Goal: Information Seeking & Learning: Check status

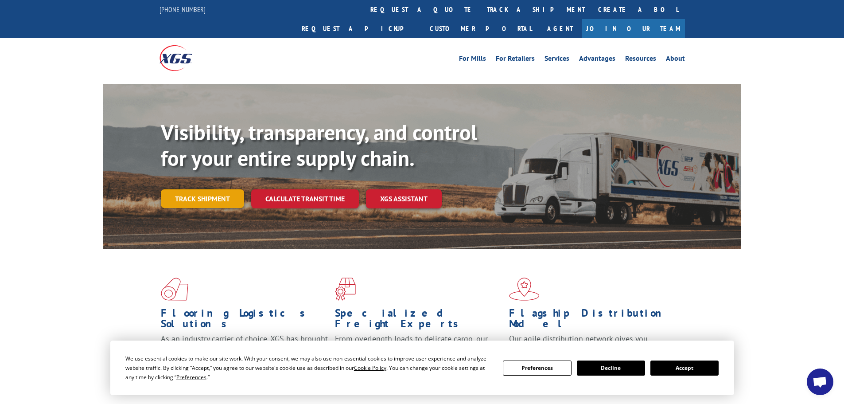
click at [214, 189] on link "Track shipment" at bounding box center [202, 198] width 83 height 19
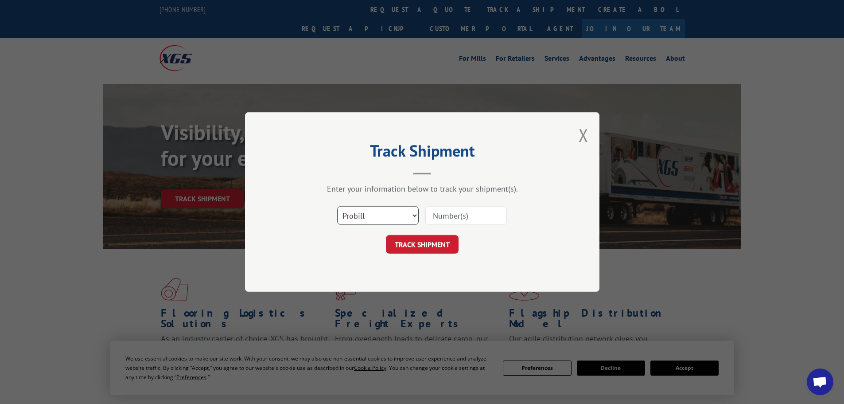
click at [413, 214] on select "Select category... Probill BOL PO" at bounding box center [378, 215] width 82 height 19
select select "po"
click at [337, 206] on select "Select category... Probill BOL PO" at bounding box center [378, 215] width 82 height 19
click at [433, 214] on input at bounding box center [466, 215] width 82 height 19
type input "03537869"
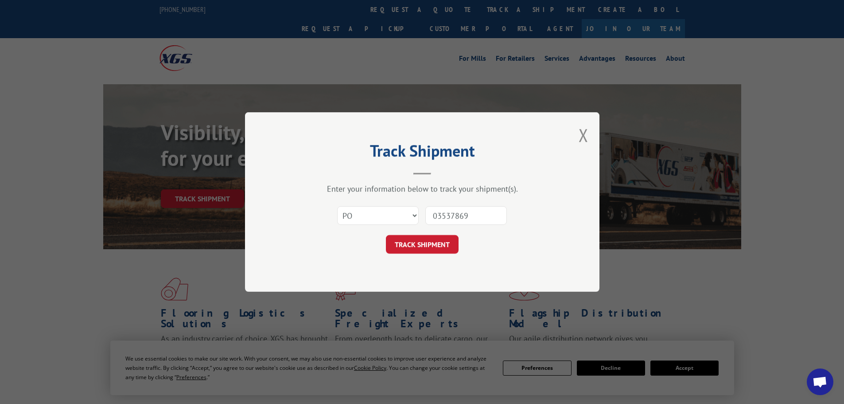
click button "TRACK SHIPMENT" at bounding box center [422, 244] width 73 height 19
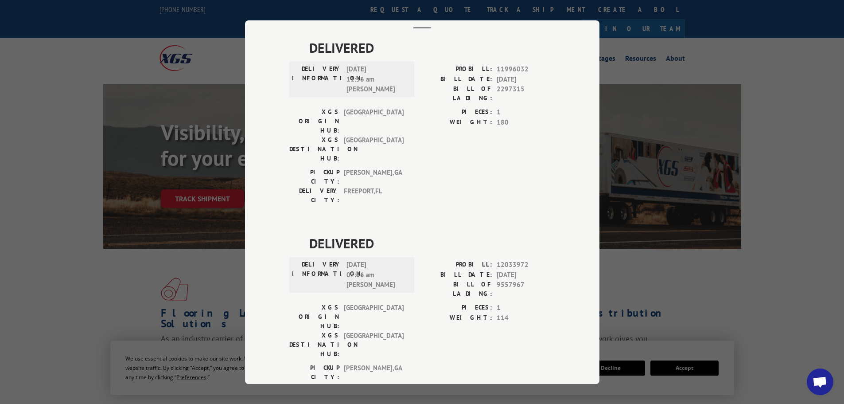
scroll to position [44, 0]
